Goal: Transaction & Acquisition: Obtain resource

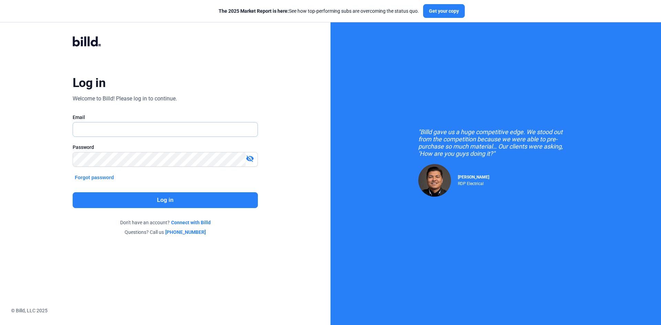
type input "[PERSON_NAME][EMAIL_ADDRESS][DOMAIN_NAME]"
click at [165, 201] on button "Log in" at bounding box center [165, 200] width 185 height 16
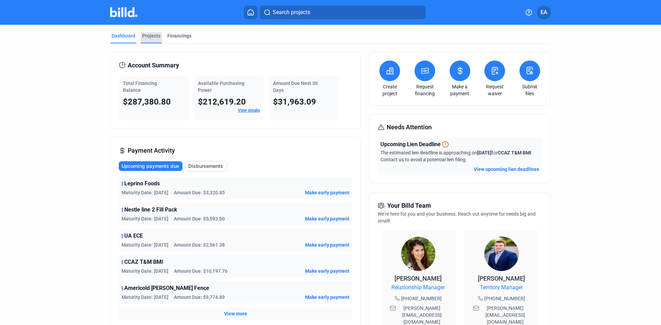
click at [142, 34] on div "Projects" at bounding box center [151, 35] width 18 height 7
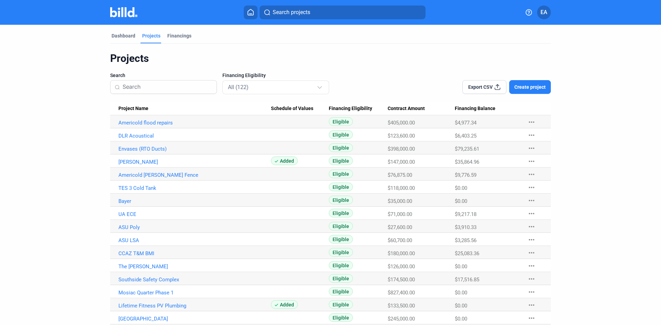
click at [127, 87] on input at bounding box center [167, 87] width 90 height 14
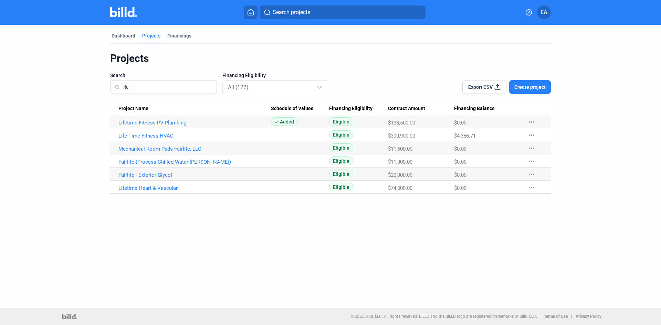
type input "life"
click at [157, 120] on link "Lifetime Fitness PV Plumbing" at bounding box center [194, 123] width 152 height 6
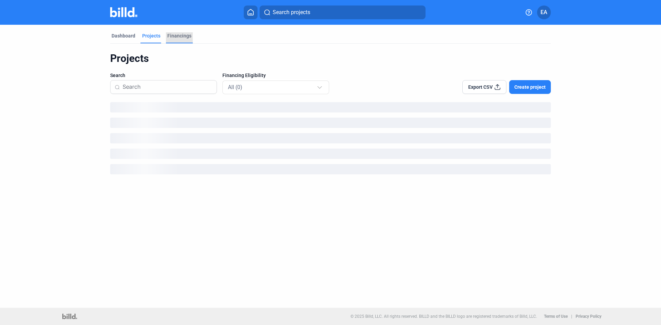
click at [170, 33] on div "Financings" at bounding box center [179, 35] width 24 height 7
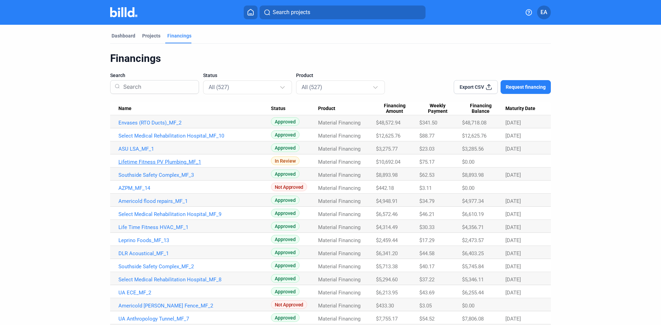
click at [177, 126] on link "Lifetime Fitness PV Plumbing_MF_1" at bounding box center [194, 123] width 152 height 6
click at [159, 126] on link "Lifetime Fitness PV Plumbing_MF_1" at bounding box center [194, 123] width 152 height 6
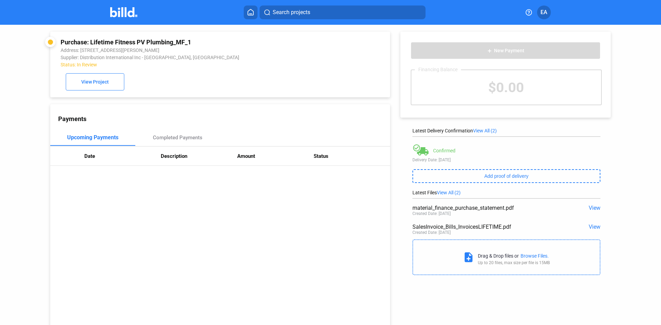
click at [593, 227] on span "View" at bounding box center [594, 227] width 12 height 7
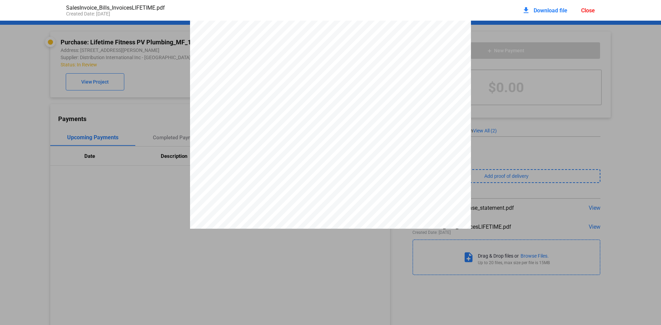
scroll to position [3, 0]
click at [586, 11] on div "Close" at bounding box center [588, 10] width 14 height 7
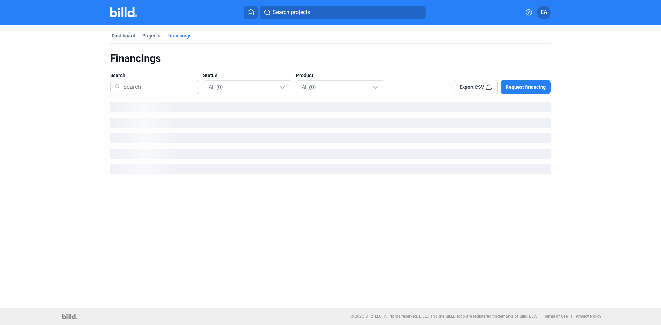
click at [146, 36] on div "Projects" at bounding box center [151, 35] width 18 height 7
click at [159, 85] on input at bounding box center [167, 87] width 90 height 14
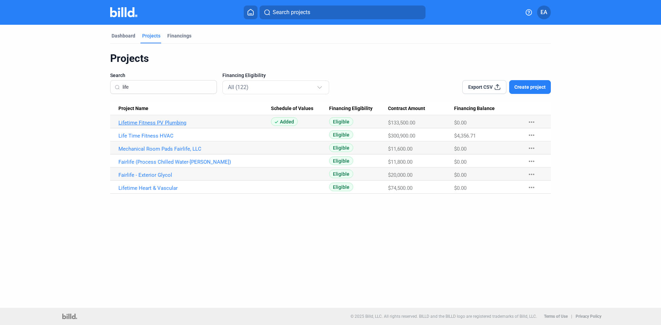
type input "life"
click at [174, 125] on link "Lifetime Fitness PV Plumbing" at bounding box center [194, 123] width 152 height 6
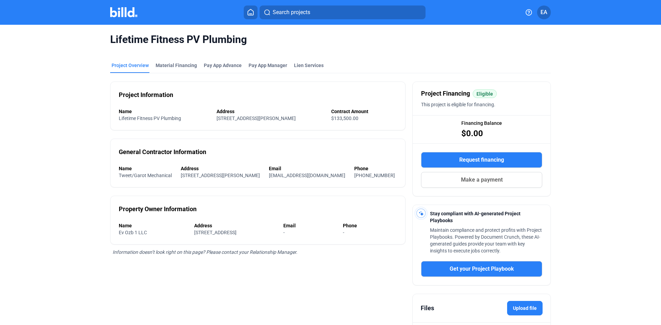
click at [495, 159] on span "Request financing" at bounding box center [481, 160] width 45 height 8
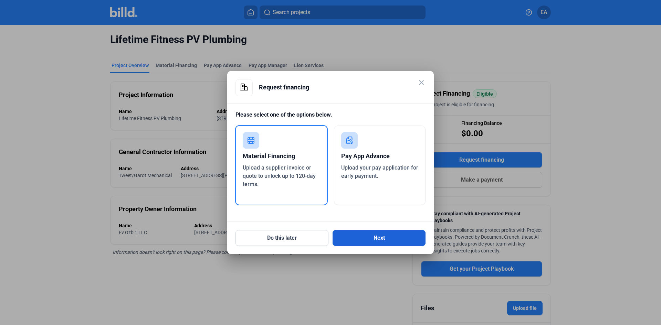
click at [373, 235] on button "Next" at bounding box center [378, 238] width 93 height 16
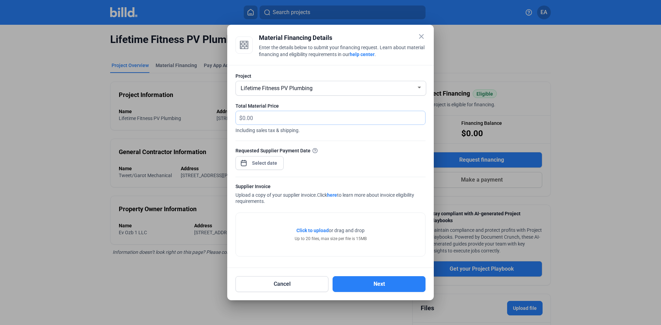
click at [323, 119] on input "text" at bounding box center [329, 117] width 175 height 13
type input "1,422.12"
click at [270, 170] on div at bounding box center [330, 173] width 190 height 7
click at [270, 166] on div "close Material Financing Details Enter the details below to submit your financi…" at bounding box center [330, 162] width 661 height 325
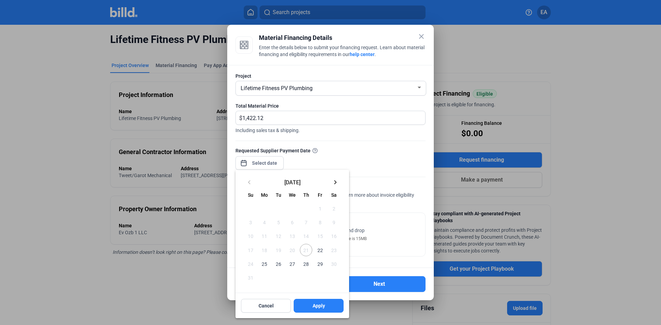
click at [324, 250] on span "22" at bounding box center [319, 250] width 12 height 12
drag, startPoint x: 324, startPoint y: 301, endPoint x: 322, endPoint y: 292, distance: 9.6
click at [324, 301] on button "Apply" at bounding box center [318, 306] width 50 height 14
type input "[DATE]"
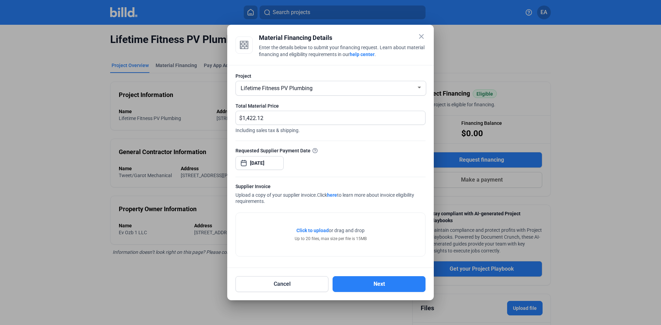
click at [311, 232] on span "Click to upload" at bounding box center [312, 231] width 32 height 6
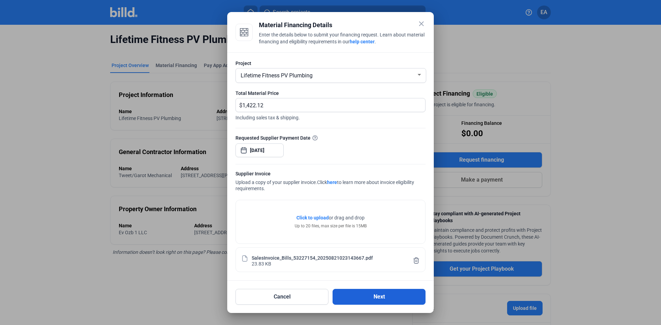
click at [376, 300] on button "Next" at bounding box center [378, 297] width 93 height 16
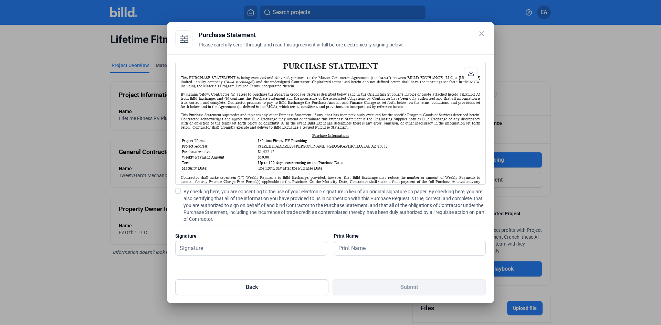
scroll to position [34, 0]
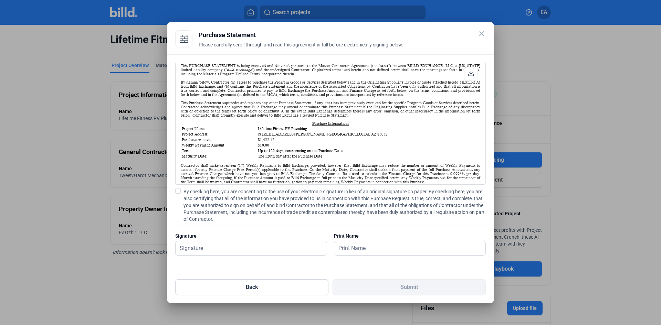
click at [177, 190] on span at bounding box center [178, 191] width 6 height 6
click at [0, 0] on input "By checking here, you are consenting to the use of your electronic signature in…" at bounding box center [0, 0] width 0 height 0
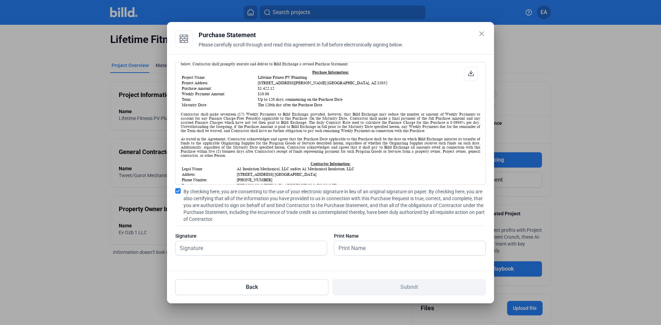
scroll to position [103, 0]
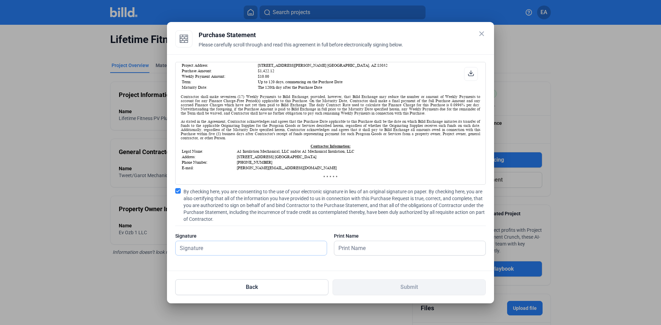
click at [208, 247] on input "text" at bounding box center [250, 248] width 151 height 14
type input "[PERSON_NAME]"
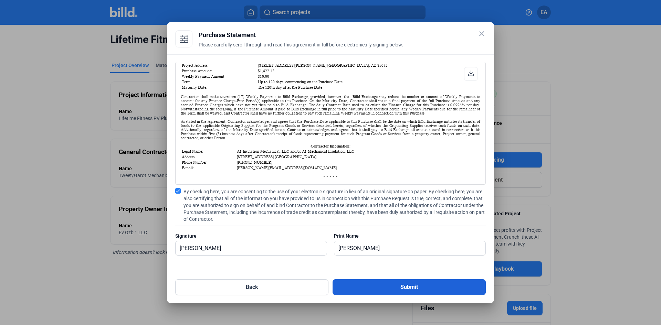
click at [381, 291] on button "Submit" at bounding box center [408, 287] width 153 height 16
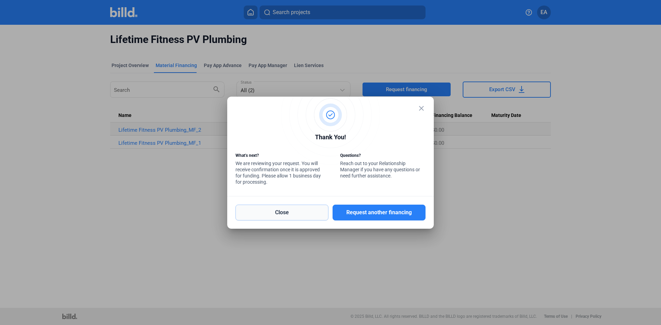
click at [293, 213] on button "Close" at bounding box center [281, 213] width 93 height 16
